Goal: Transaction & Acquisition: Purchase product/service

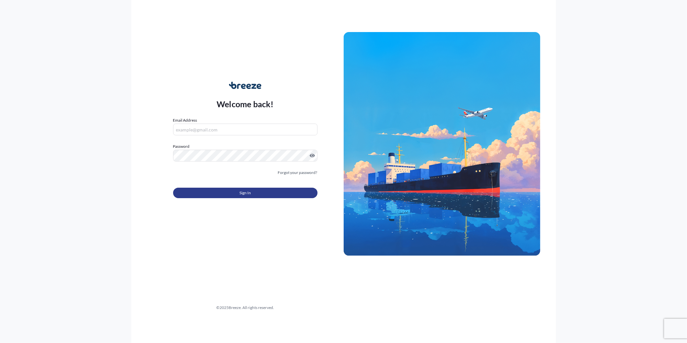
type input "[PERSON_NAME][EMAIL_ADDRESS][PERSON_NAME][DOMAIN_NAME]"
click at [250, 194] on span "Sign In" at bounding box center [245, 193] width 11 height 7
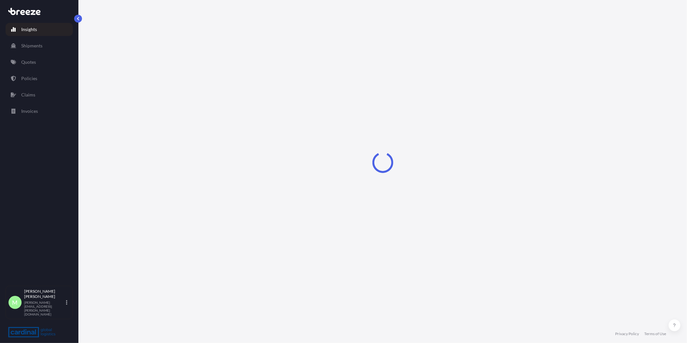
select select "2025"
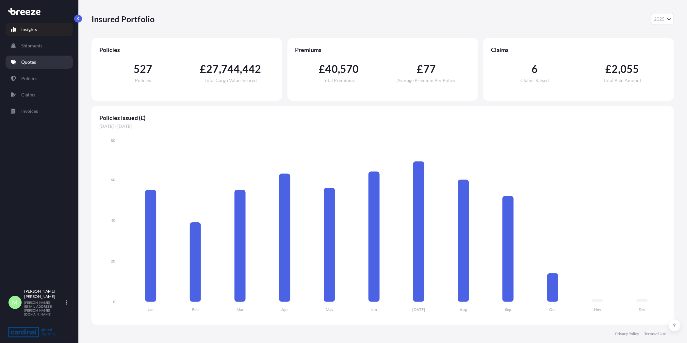
click at [27, 59] on p "Quotes" at bounding box center [28, 62] width 15 height 7
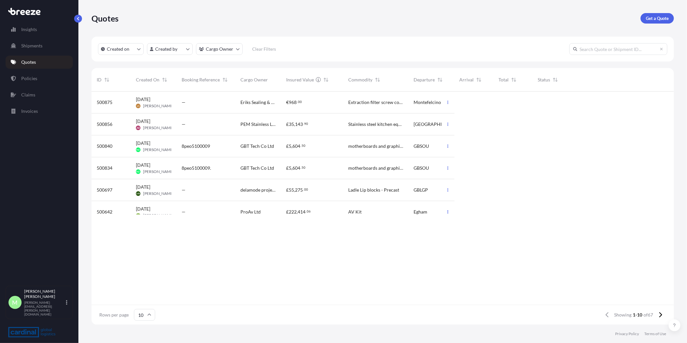
scroll to position [231, 577]
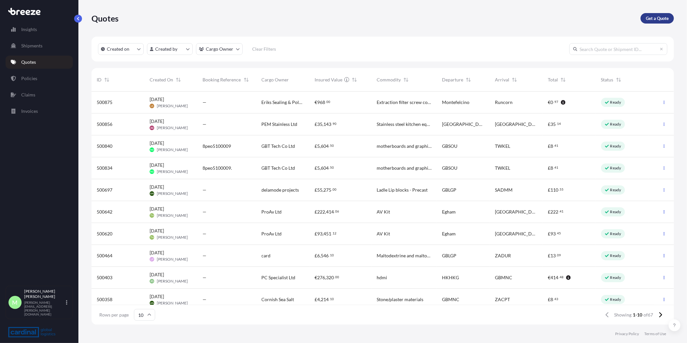
click at [644, 19] on link "Get a Quote" at bounding box center [657, 18] width 33 height 10
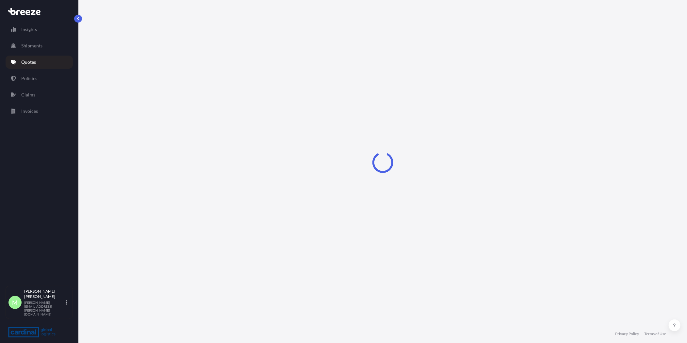
select select "Sea"
select select "1"
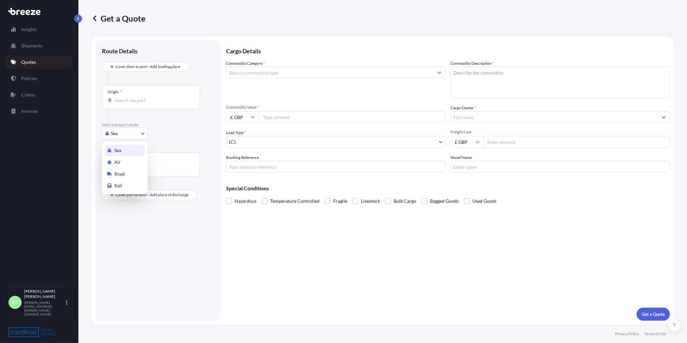
click at [107, 131] on body "Insights Shipments Quotes Policies Claims Invoices M [PERSON_NAME] [PERSON_NAME…" at bounding box center [343, 171] width 687 height 343
click at [118, 174] on span "Road" at bounding box center [119, 174] width 10 height 7
select select "Road"
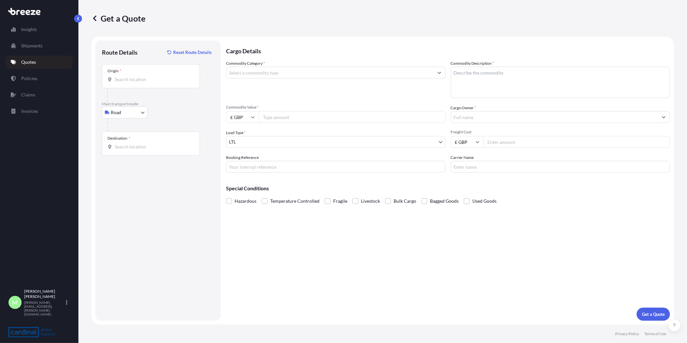
click at [141, 72] on div "Origin *" at bounding box center [151, 76] width 98 height 24
click at [141, 76] on input "Origin *" at bounding box center [153, 79] width 77 height 7
click at [148, 75] on div "Origin *" at bounding box center [151, 76] width 98 height 24
click at [148, 76] on input "Origin * Please select an origin" at bounding box center [153, 79] width 77 height 7
paste input "4791RX Klundert"
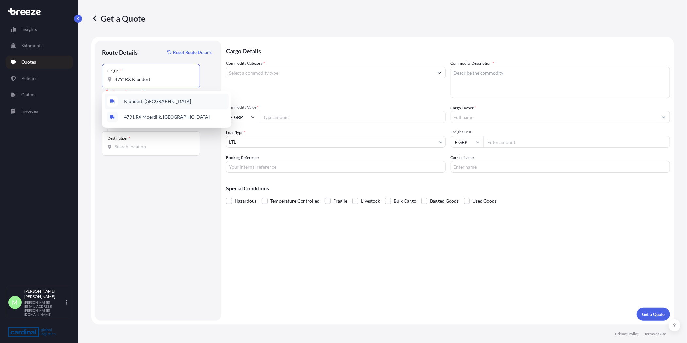
click at [168, 101] on span "Klundert, [GEOGRAPHIC_DATA]" at bounding box center [157, 101] width 67 height 7
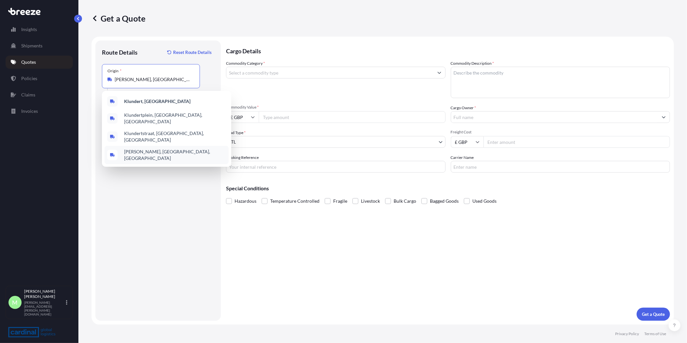
paste input "[GEOGRAPHIC_DATA] [GEOGRAPHIC_DATA]"
type input "Klundert, [GEOGRAPHIC_DATA], NetherlandsHEYSHAM [GEOGRAPHIC_DATA]"
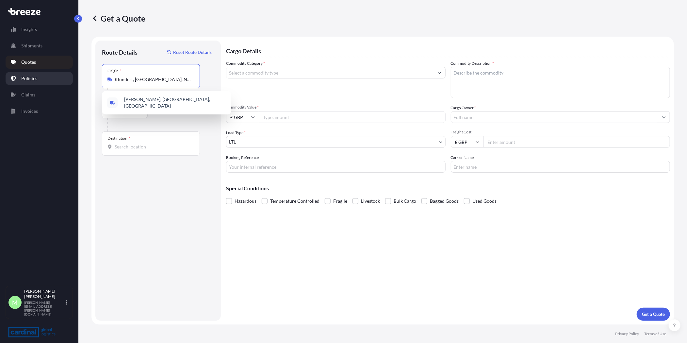
drag, startPoint x: 191, startPoint y: 79, endPoint x: 0, endPoint y: 73, distance: 191.3
click at [0, 73] on html "0 options available. 0 options available. 2 options available. 4 options availa…" at bounding box center [343, 171] width 687 height 343
type input "[PERSON_NAME], [GEOGRAPHIC_DATA], [GEOGRAPHIC_DATA]"
click at [130, 142] on div "Destination *" at bounding box center [151, 143] width 98 height 24
click at [130, 143] on input "Destination *" at bounding box center [153, 146] width 77 height 7
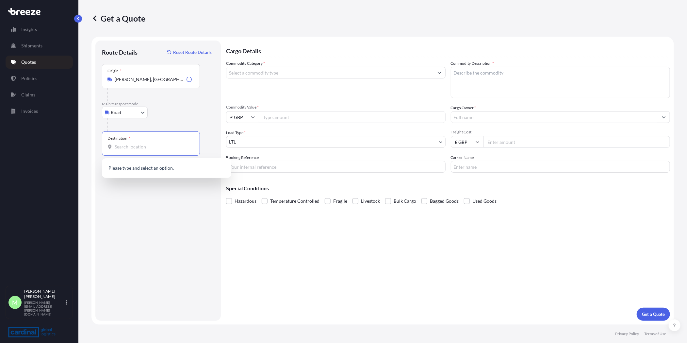
paste input "[GEOGRAPHIC_DATA] [GEOGRAPHIC_DATA]"
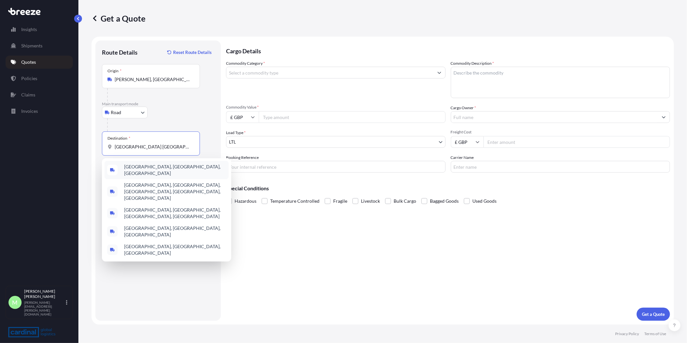
click at [156, 170] on span "[GEOGRAPHIC_DATA], [GEOGRAPHIC_DATA], [GEOGRAPHIC_DATA]" at bounding box center [175, 169] width 102 height 13
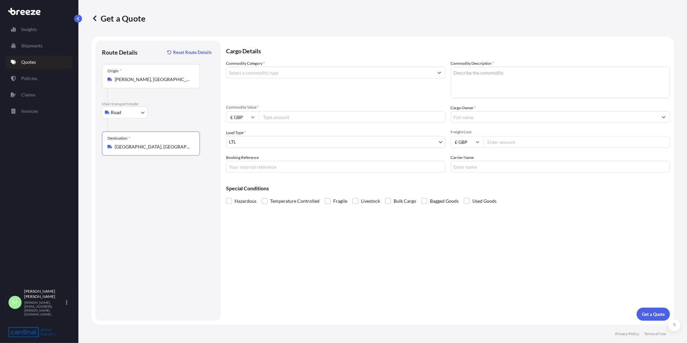
type input "[GEOGRAPHIC_DATA], [GEOGRAPHIC_DATA], [GEOGRAPHIC_DATA]"
click at [164, 75] on div "Origin * Klundert, [GEOGRAPHIC_DATA], [GEOGRAPHIC_DATA]" at bounding box center [151, 76] width 98 height 24
click at [164, 76] on input "[PERSON_NAME], [GEOGRAPHIC_DATA], [GEOGRAPHIC_DATA]" at bounding box center [153, 79] width 77 height 7
click at [251, 68] on input "Commodity Category *" at bounding box center [330, 73] width 207 height 12
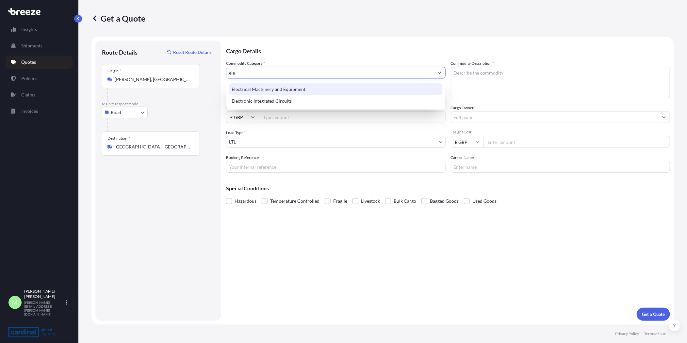
click at [279, 85] on div "Electrical Machinery and Equipment" at bounding box center [336, 89] width 214 height 12
type input "Electrical Machinery and Equipment"
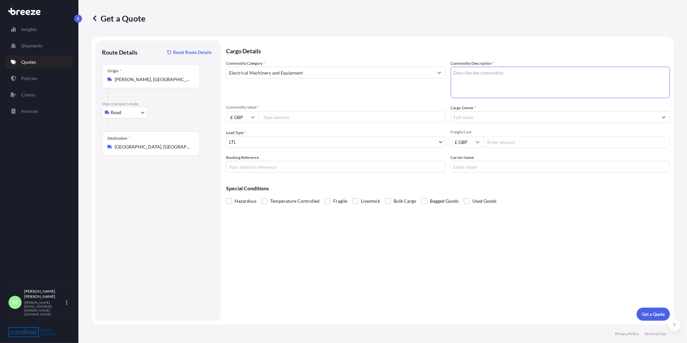
click at [536, 79] on textarea "Commodity Description *" at bounding box center [561, 82] width 220 height 31
type textarea "sealant and polymer"
click at [299, 112] on input "Commodity Value *" at bounding box center [352, 117] width 187 height 12
type input "13335.84"
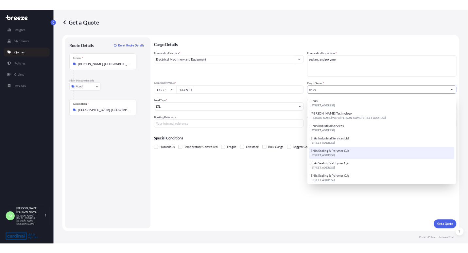
scroll to position [2, 0]
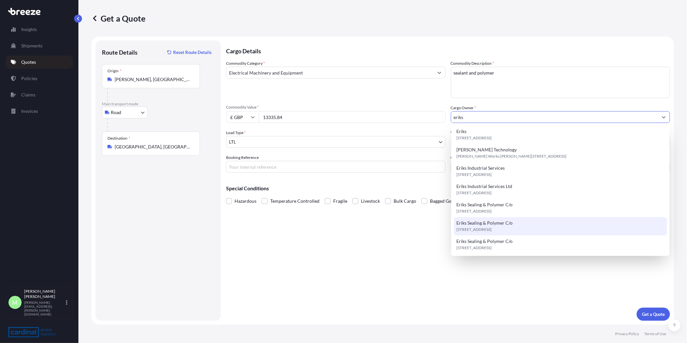
click at [531, 223] on div "Eriks Sealing & Polymer [STREET_ADDRESS]" at bounding box center [561, 226] width 214 height 18
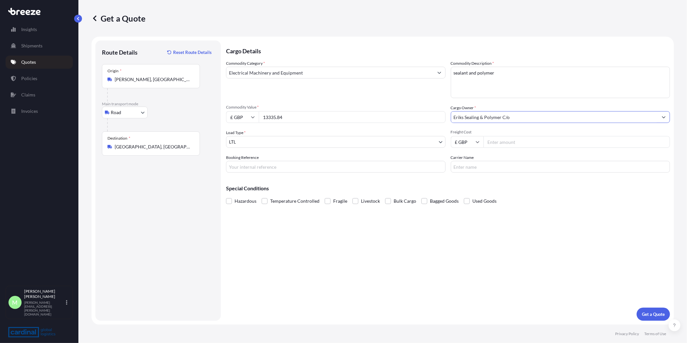
type input "Eriks Sealing & Polymer C/o"
click at [508, 140] on input "Freight Cost" at bounding box center [577, 142] width 187 height 12
type input "580"
click at [658, 310] on button "Get a Quote" at bounding box center [653, 314] width 33 height 13
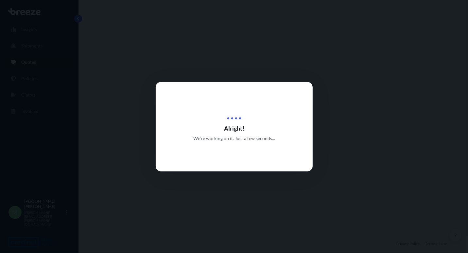
select select "Road"
select select "1"
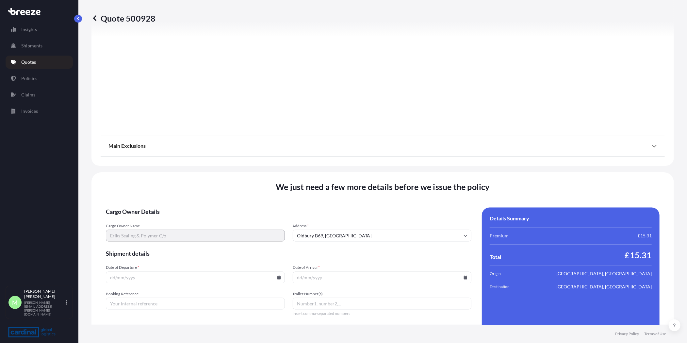
scroll to position [694, 0]
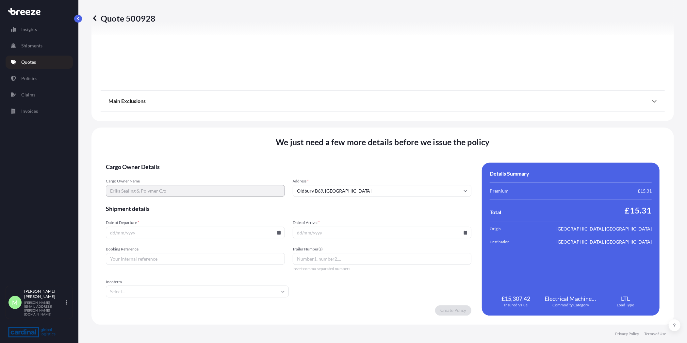
click at [277, 233] on icon at bounding box center [279, 233] width 4 height 4
click at [210, 163] on button "10" at bounding box center [210, 162] width 10 height 10
type input "[DATE]"
click at [464, 234] on icon at bounding box center [466, 233] width 4 height 4
click at [393, 172] on button "17" at bounding box center [395, 174] width 10 height 10
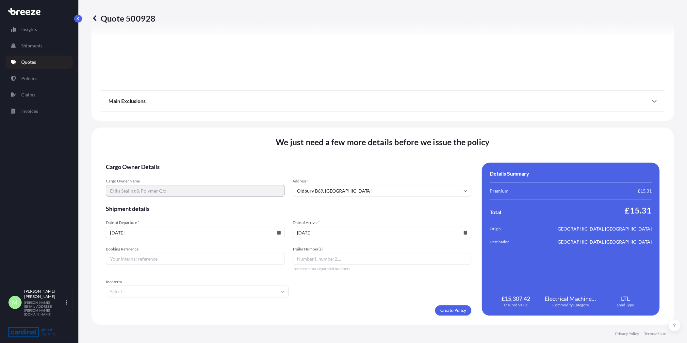
type input "[DATE]"
click at [158, 254] on input "Booking Reference" at bounding box center [195, 259] width 179 height 12
type input "8PIR5100018"
click at [180, 292] on input "Incoterm" at bounding box center [197, 292] width 183 height 12
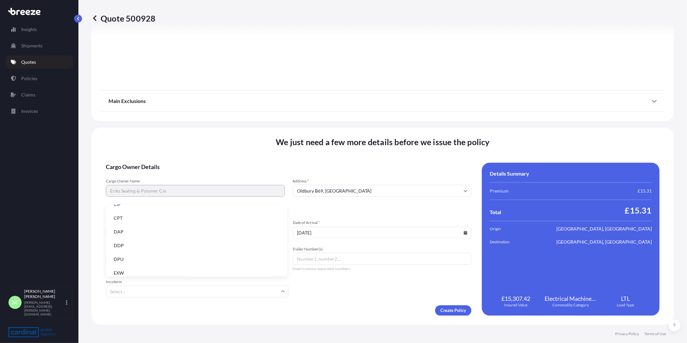
click at [127, 233] on li "DAP" at bounding box center [197, 232] width 176 height 12
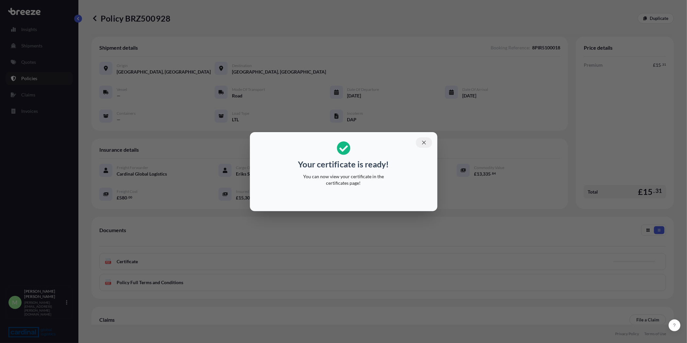
click at [429, 141] on button "button" at bounding box center [424, 142] width 16 height 10
